Goal: Use online tool/utility: Utilize a website feature to perform a specific function

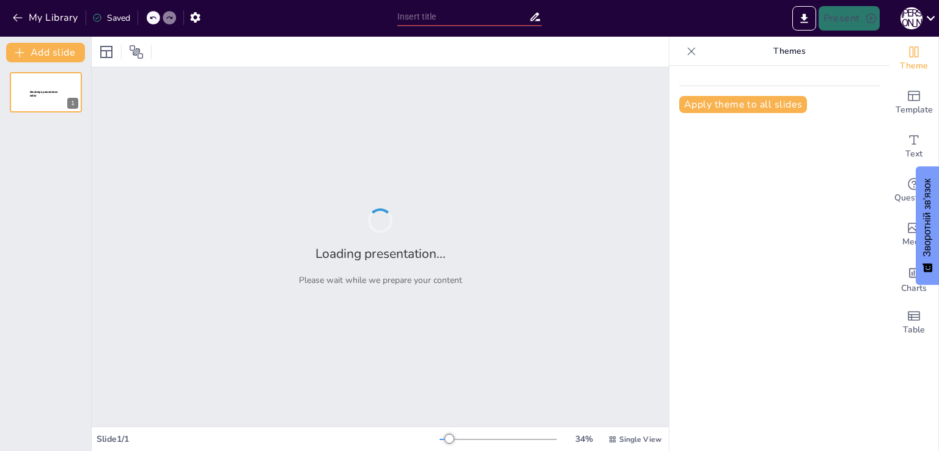
type input "Психологічні аспекти творчості: Процес, мотивація та новизна"
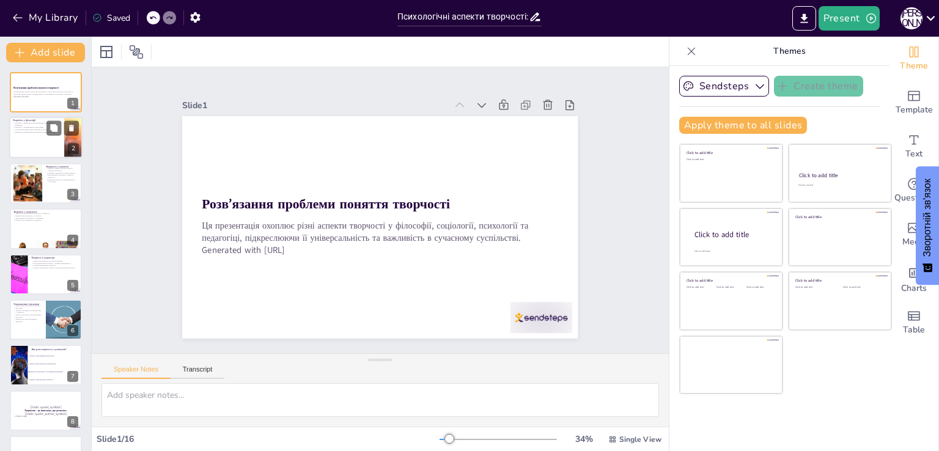
checkbox input "true"
click at [45, 133] on p "Творчість як фундаментальна категорія людського буття." at bounding box center [37, 132] width 48 height 2
type textarea "L ipsumd sitametco adipiscin elitseddoei te incididuntu laboreetd, ma aliquae, …"
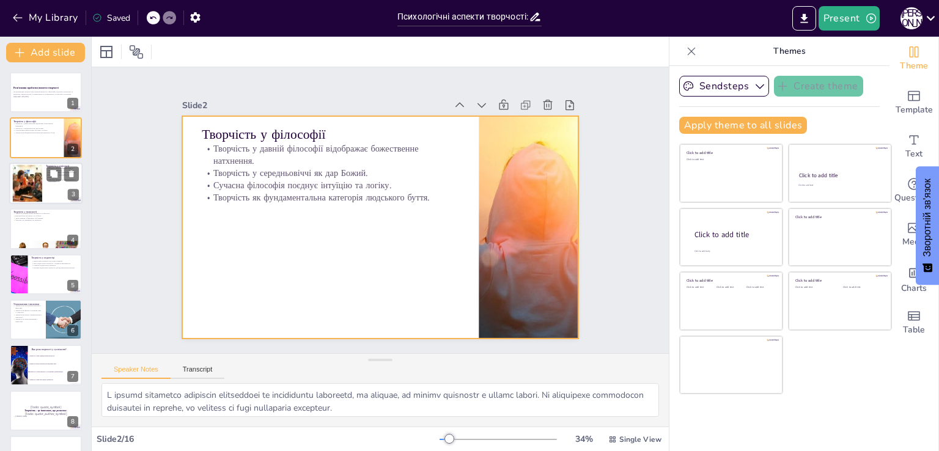
checkbox input "true"
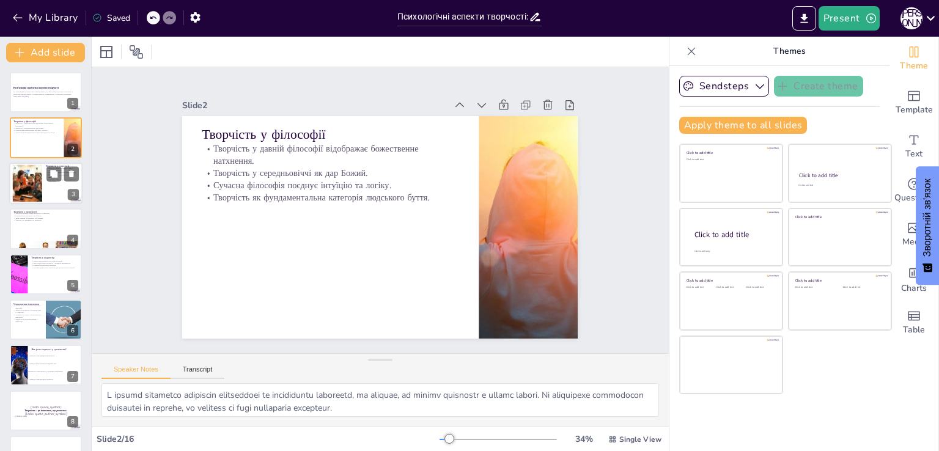
click at [46, 188] on div at bounding box center [45, 184] width 73 height 42
type textarea "Loremipsu dol sitametc adipi el seddoeiusmo, temporin utlaboree dolo ma aliquae…"
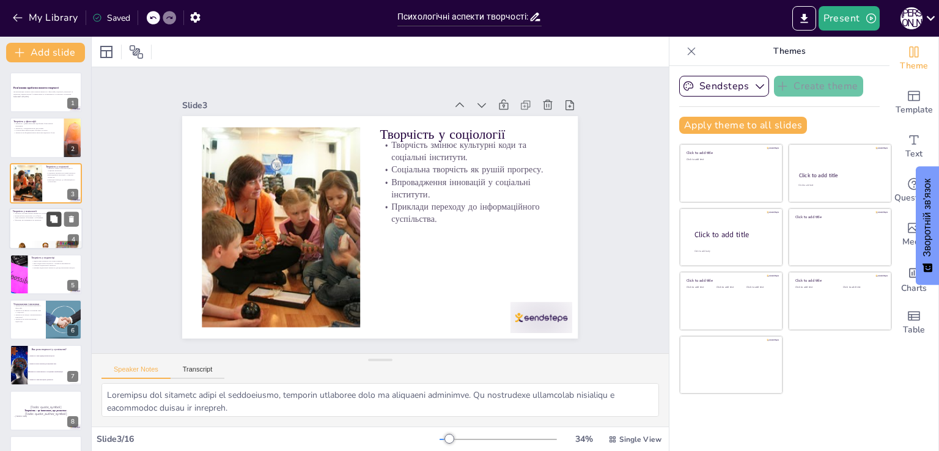
checkbox input "true"
click at [53, 223] on button at bounding box center [53, 219] width 15 height 15
type textarea "Loremipsu dolorsitam conse adipis elitseddoe, temp inci utlabor etd magnaaliqua…"
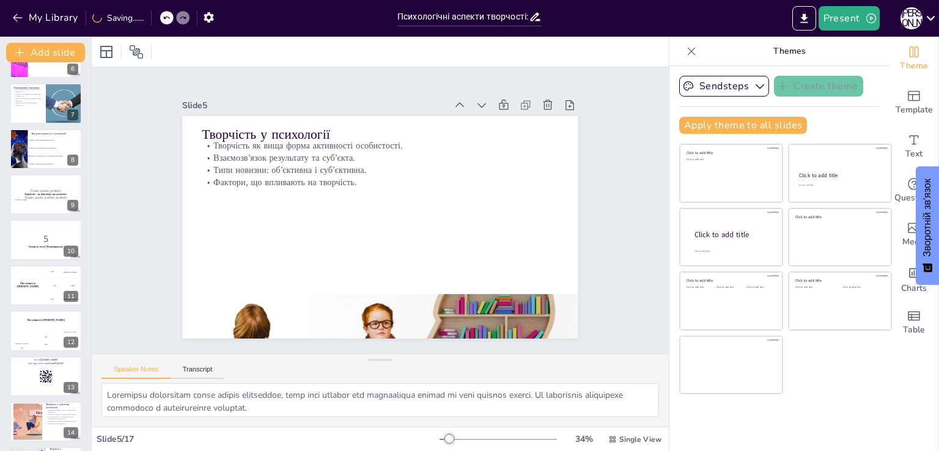
scroll to position [384, 0]
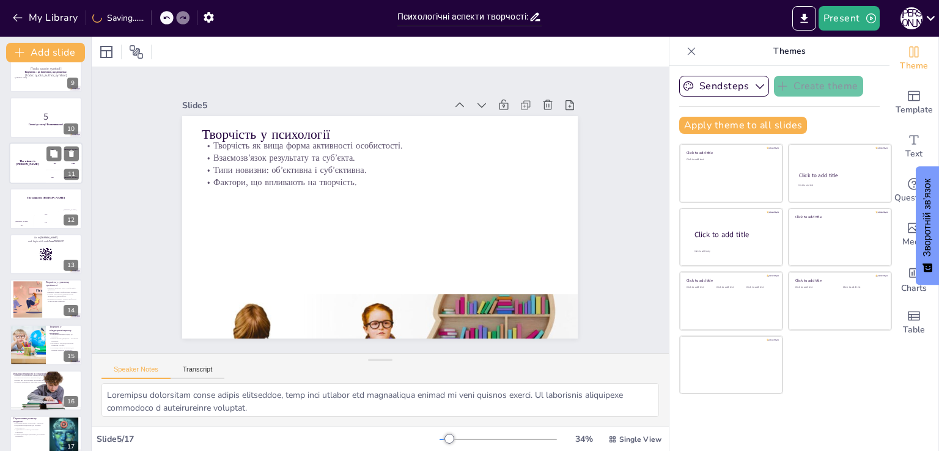
checkbox input "true"
click at [42, 178] on div "The winner is [PERSON_NAME]" at bounding box center [27, 163] width 37 height 42
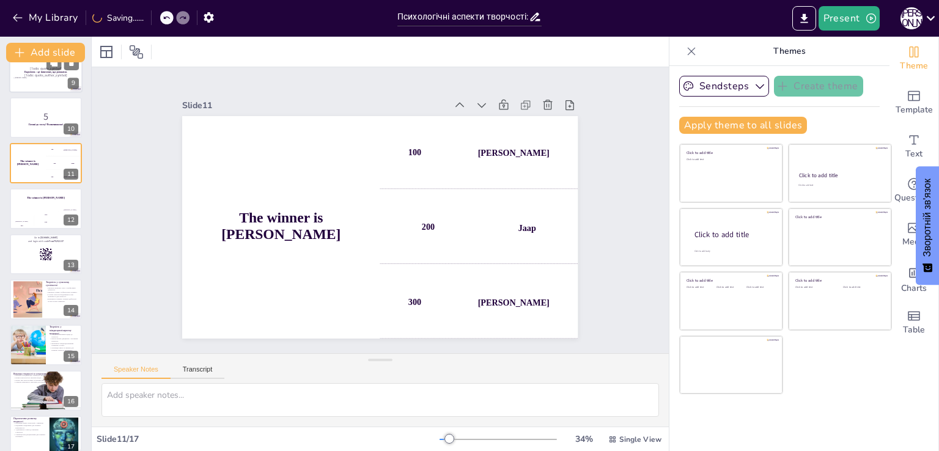
scroll to position [290, 0]
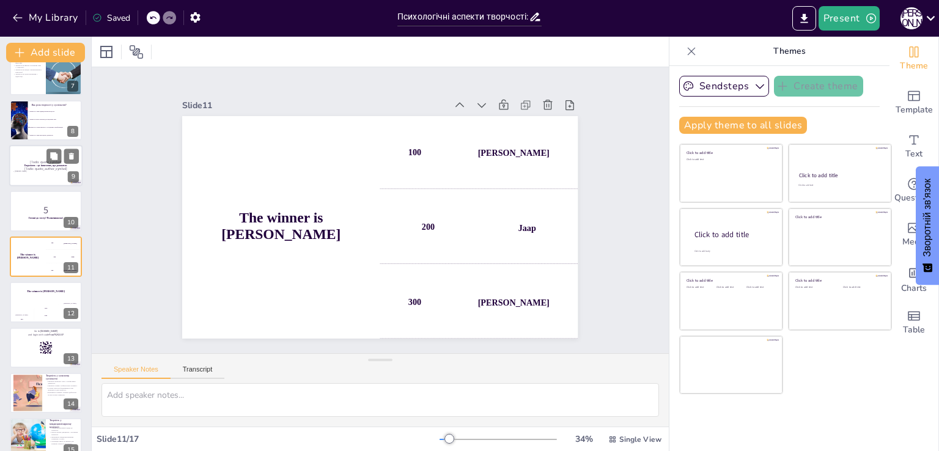
click at [44, 150] on div at bounding box center [45, 166] width 73 height 42
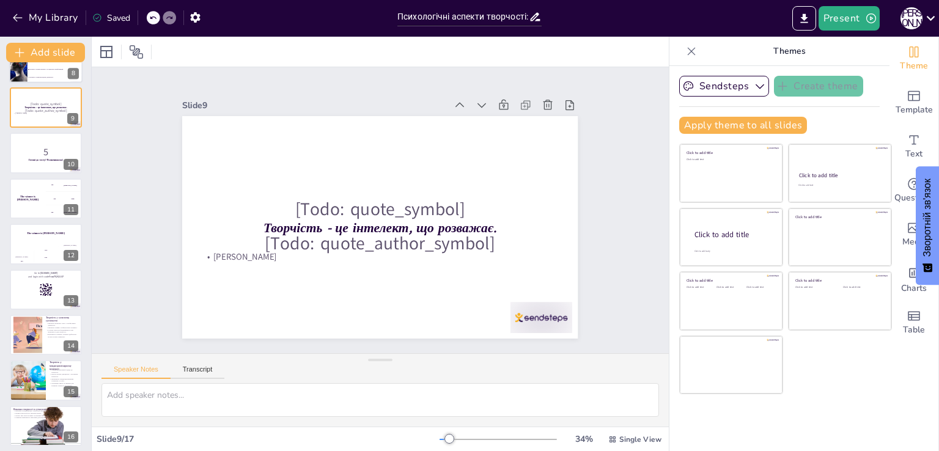
scroll to position [398, 0]
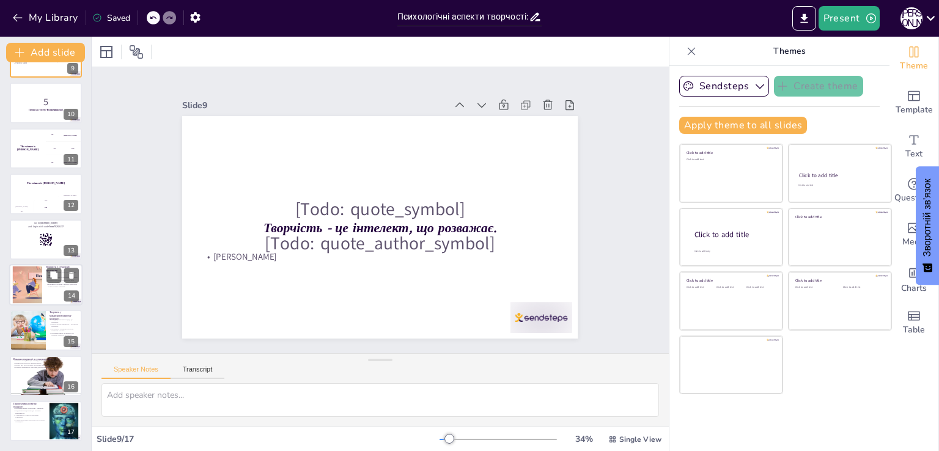
checkbox input "true"
click at [33, 273] on div at bounding box center [27, 284] width 71 height 37
type textarea "Loremipsu d sitametc adipisci elitse d eiusmodte incid, utla etdo magnaali enim…"
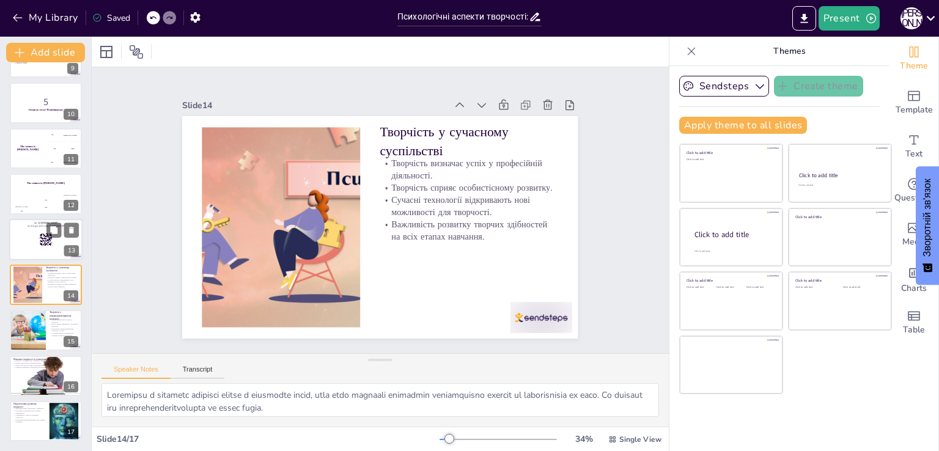
checkbox input "true"
click at [38, 235] on div at bounding box center [45, 240] width 73 height 42
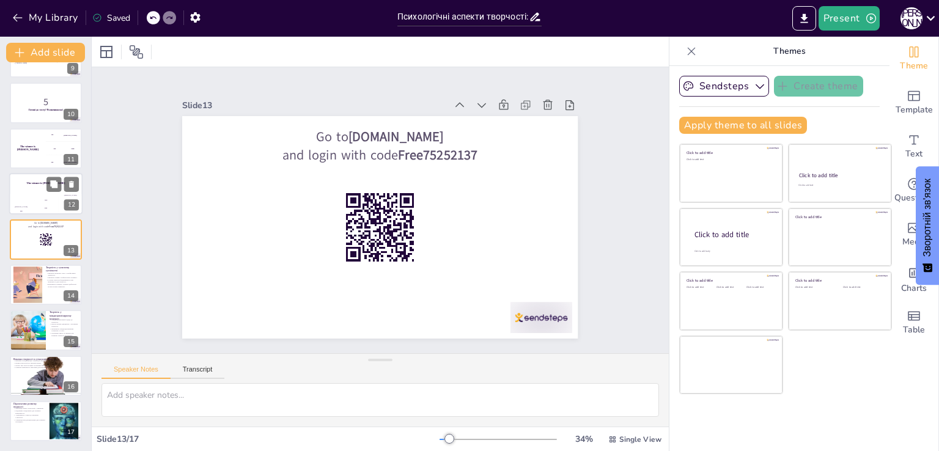
scroll to position [381, 0]
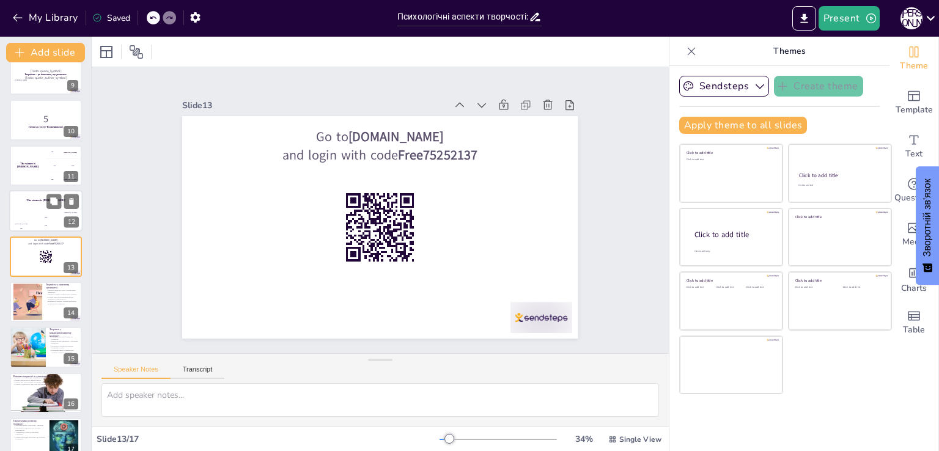
click at [37, 209] on div "The winner is [PERSON_NAME]" at bounding box center [45, 200] width 73 height 21
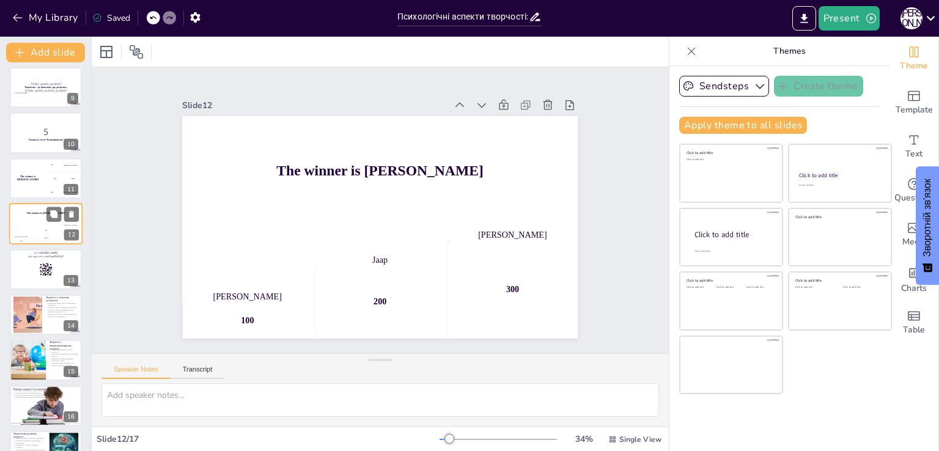
scroll to position [398, 0]
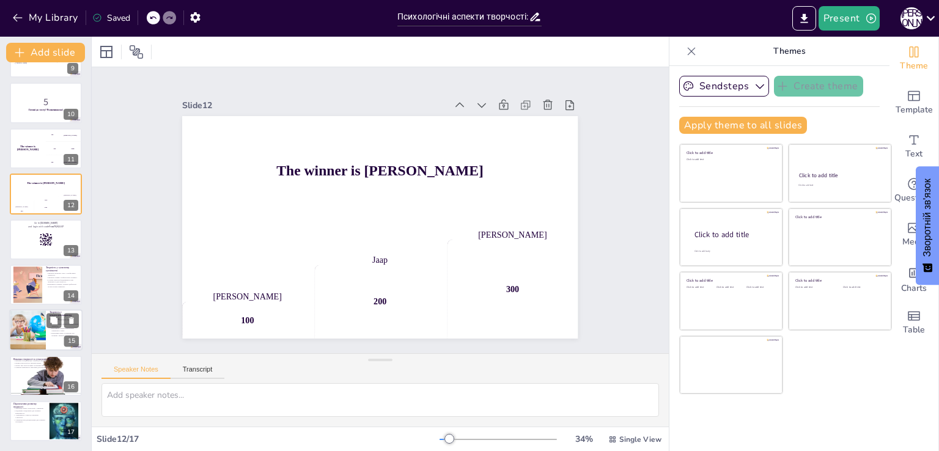
checkbox input "true"
click at [24, 310] on div at bounding box center [27, 331] width 62 height 42
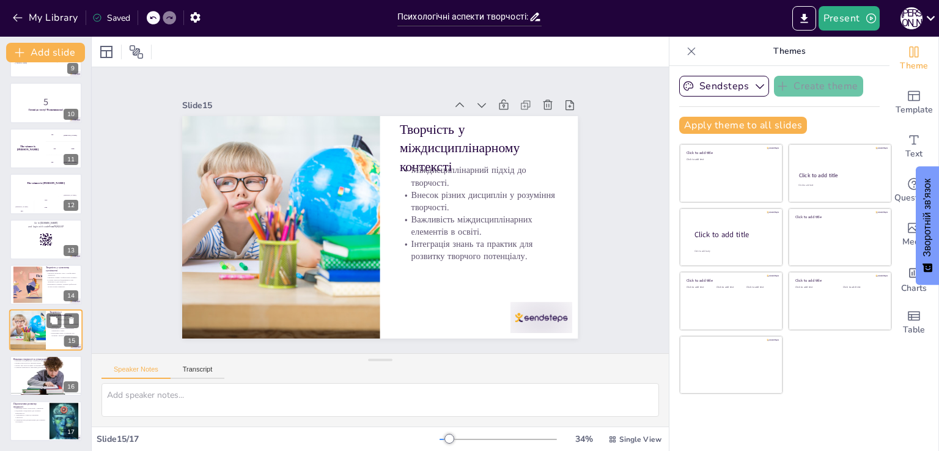
type textarea "Loremipsumdolorsi ametco ad elitseddo eiusmodt incididuntu labore e dolore magn…"
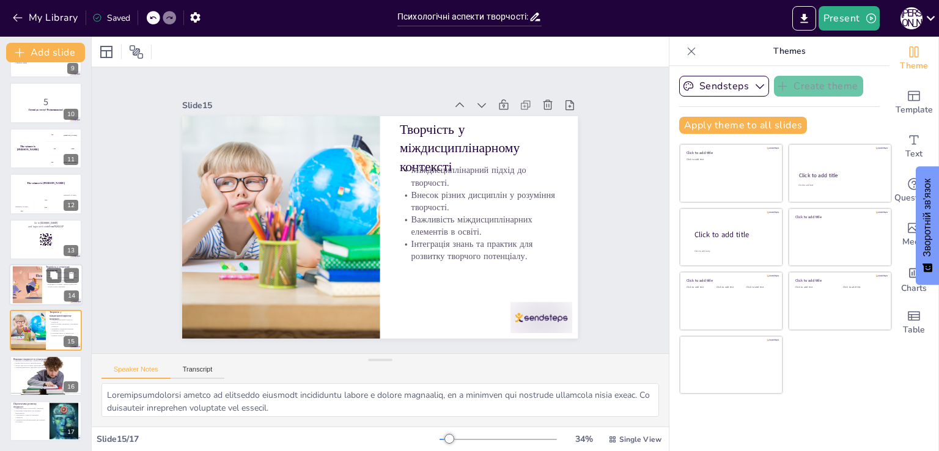
checkbox input "true"
click at [27, 285] on div at bounding box center [27, 284] width 71 height 37
type textarea "Loremipsu d sitametc adipisci elitse d eiusmodte incid, utla etdo magnaali enim…"
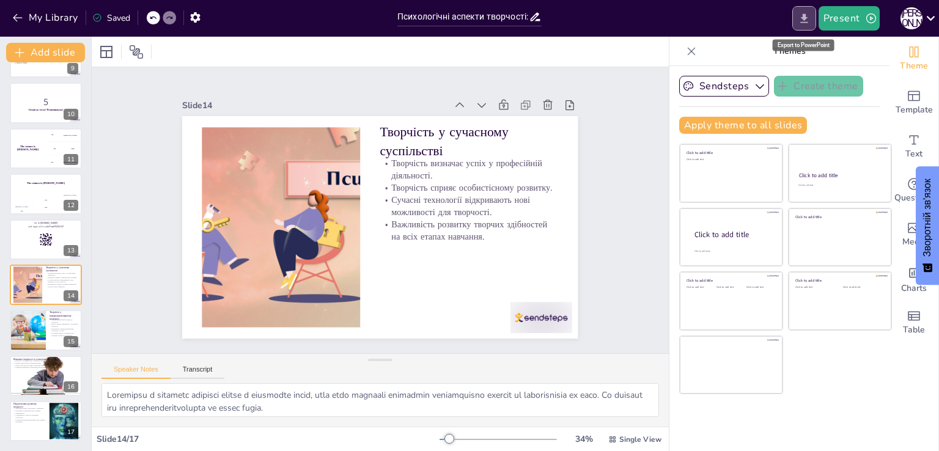
click at [804, 17] on icon "Export to PowerPoint" at bounding box center [803, 17] width 7 height 9
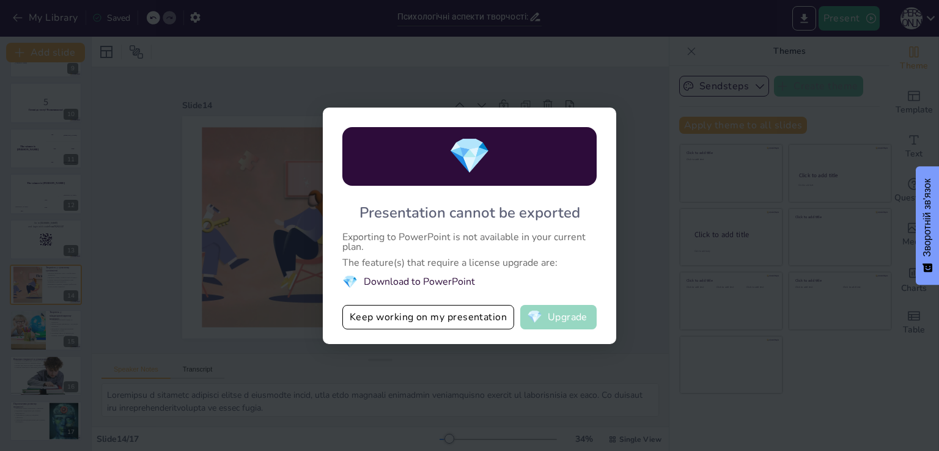
click at [547, 308] on button "💎 Upgrade" at bounding box center [558, 317] width 76 height 24
checkbox input "true"
